Goal: Find specific page/section: Find specific page/section

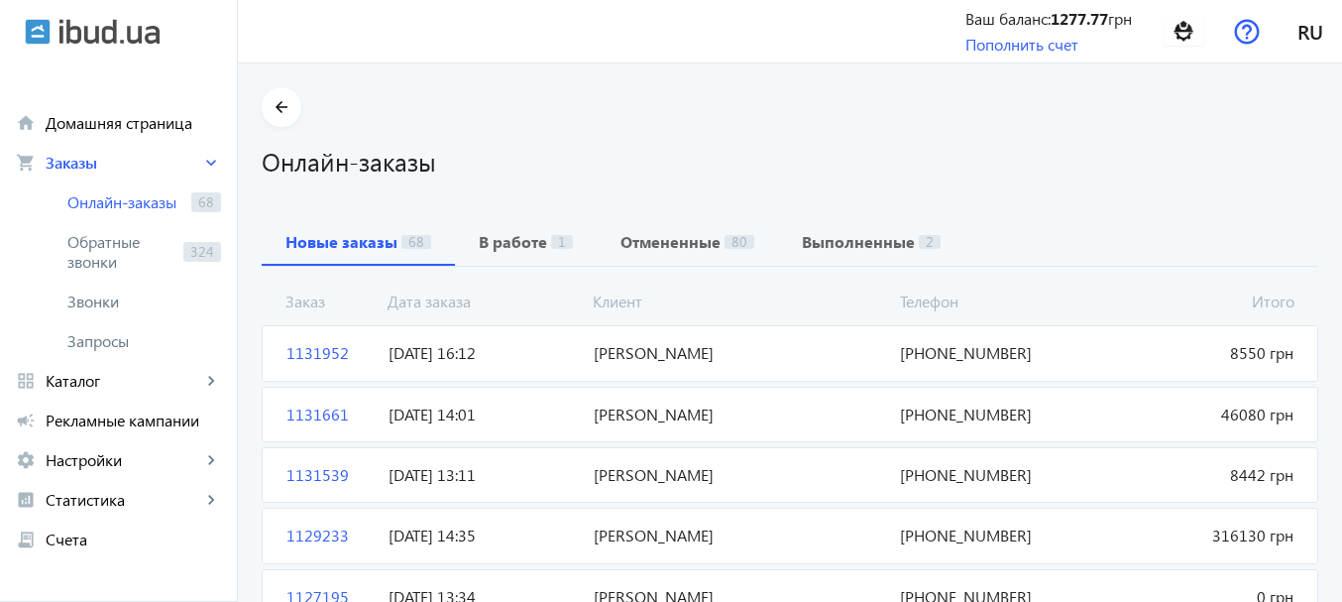
click at [1080, 139] on div "Онлайн-заказы" at bounding box center [790, 153] width 1057 height 52
